Goal: Complete application form: Complete application form

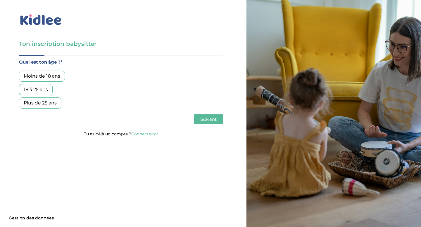
click at [47, 107] on div "Plus de 25 ans" at bounding box center [40, 103] width 42 height 11
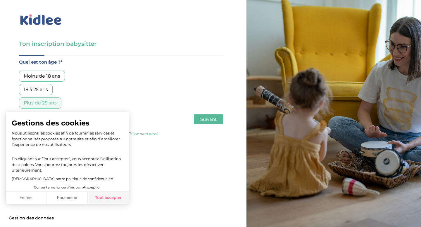
click at [99, 197] on button "Tout accepter" at bounding box center [108, 198] width 41 height 12
checkbox input "true"
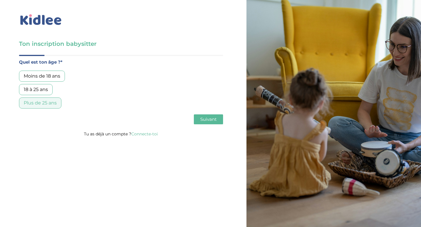
click at [212, 120] on span "Suivant" at bounding box center [208, 120] width 16 height 6
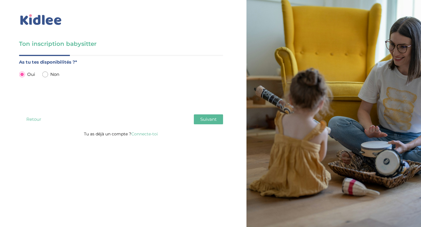
click at [211, 122] on span "Suivant" at bounding box center [208, 120] width 16 height 6
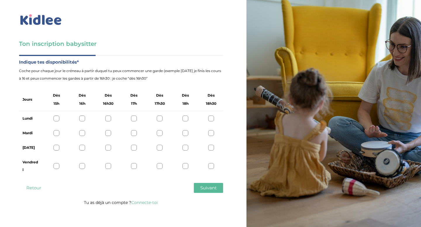
click at [83, 146] on div at bounding box center [82, 148] width 6 height 6
click at [82, 133] on div at bounding box center [82, 133] width 6 height 6
click at [85, 121] on div at bounding box center [82, 119] width 6 height 6
click at [83, 119] on div at bounding box center [82, 119] width 6 height 6
click at [201, 191] on span "Suivant" at bounding box center [208, 188] width 16 height 6
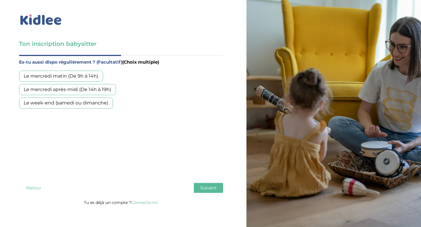
click at [103, 89] on div "Le mercredi après-midi (De 14h à 19h)" at bounding box center [67, 89] width 97 height 11
click at [205, 191] on button "Suivant" at bounding box center [208, 188] width 29 height 10
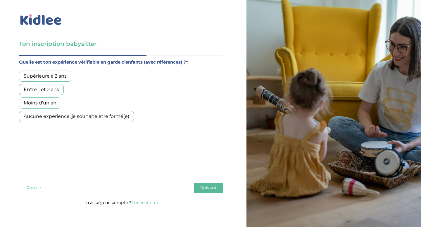
click at [69, 77] on div "Supérieure à 2 ans" at bounding box center [45, 76] width 52 height 11
click at [214, 189] on span "Suivant" at bounding box center [208, 188] width 16 height 6
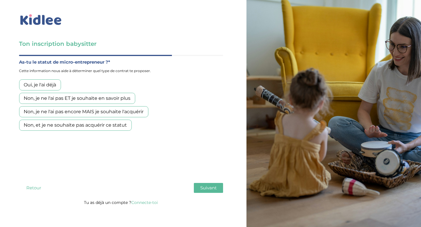
click at [123, 128] on div "Non, et je ne souhaite pas acquérir ce statut" at bounding box center [75, 125] width 113 height 11
click at [201, 189] on span "Suivant" at bounding box center [208, 188] width 16 height 6
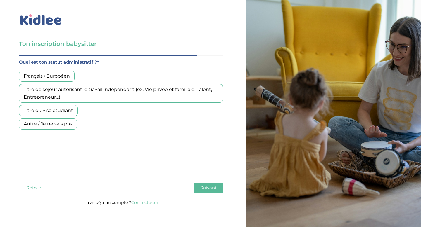
click at [32, 78] on div "Français / Européen" at bounding box center [47, 76] width 56 height 11
click at [203, 187] on span "Suivant" at bounding box center [208, 188] width 16 height 6
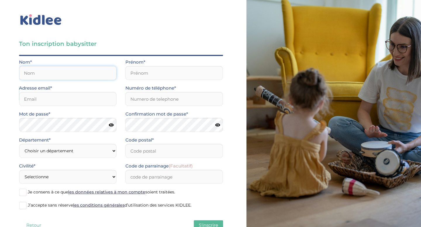
click at [103, 77] on input "text" at bounding box center [68, 73] width 98 height 14
type input "Malina"
type input "Dorota"
type input "framboise.kr@gmail.com"
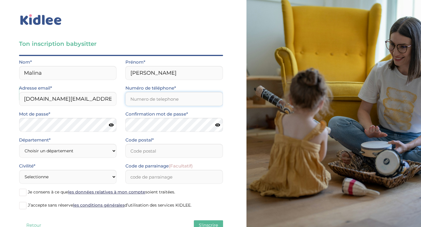
type input "0614255740"
type input "75018"
click at [112, 153] on select "Choisir un département Paris (75) Hauts-de-Seine (92) Yvelines (78) Val-de-Marn…" at bounding box center [68, 151] width 98 height 14
select select "75"
click at [19, 144] on select "Choisir un département Paris (75) Hauts-de-Seine (92) Yvelines (78) Val-de-Marn…" at bounding box center [68, 151] width 98 height 14
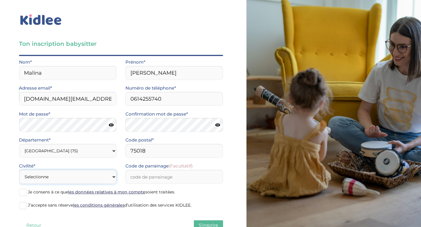
click at [105, 176] on select "Selectionne Mr Mme" at bounding box center [68, 177] width 98 height 14
select select "1"
click at [19, 170] on select "Selectionne Mr Mme" at bounding box center [68, 177] width 98 height 14
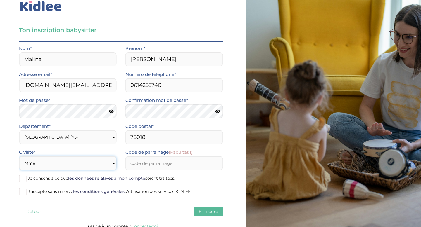
scroll to position [20, 0]
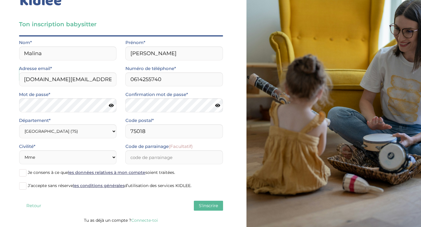
click at [26, 172] on span at bounding box center [22, 172] width 7 height 7
click at [0, 0] on input "Je consens à ce que les données relatives à mon compte soient traitées." at bounding box center [0, 0] width 0 height 0
click at [22, 185] on span at bounding box center [22, 186] width 7 height 7
click at [0, 0] on input "J’accepte sans réserve les conditions générales d’utilisation des services KIDL…" at bounding box center [0, 0] width 0 height 0
click at [202, 206] on span "S'inscrire" at bounding box center [208, 206] width 19 height 6
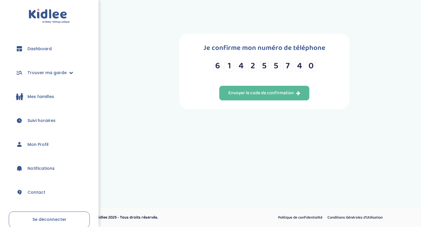
click at [47, 49] on span "Dashboard" at bounding box center [39, 49] width 24 height 6
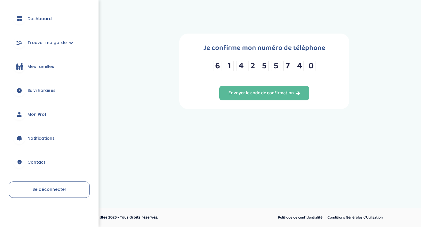
click at [47, 93] on span "Suivi horaires" at bounding box center [41, 91] width 28 height 6
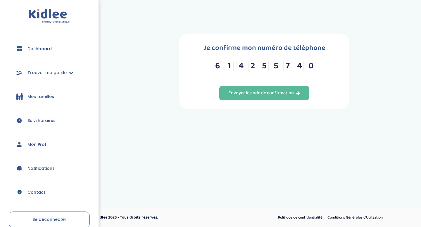
click at [48, 73] on span "Trouver ma garde" at bounding box center [46, 73] width 39 height 6
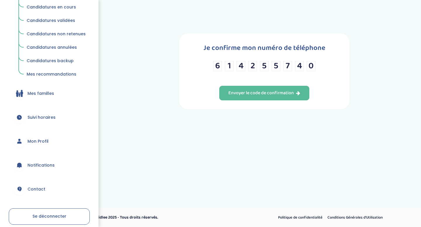
scroll to position [124, 0]
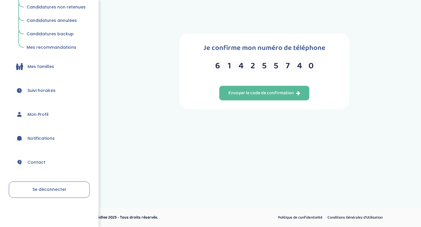
click at [43, 114] on span "Mon Profil" at bounding box center [37, 115] width 21 height 6
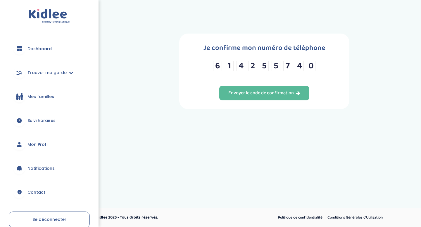
scroll to position [30, 0]
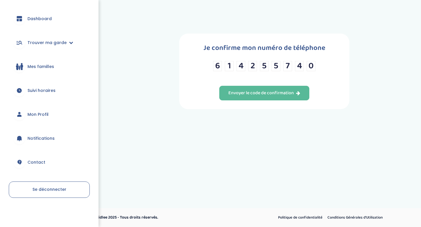
click at [44, 114] on span "Mon Profil" at bounding box center [37, 115] width 21 height 6
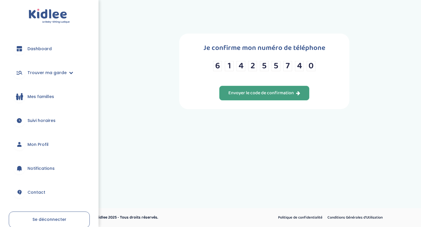
click at [258, 88] on button "Envoyer le code de confirmation" at bounding box center [264, 93] width 90 height 15
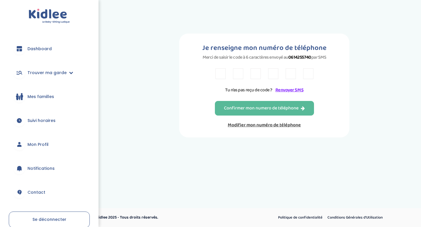
scroll to position [30, 0]
